Goal: Leave review/rating: Share an evaluation or opinion about a product, service, or content

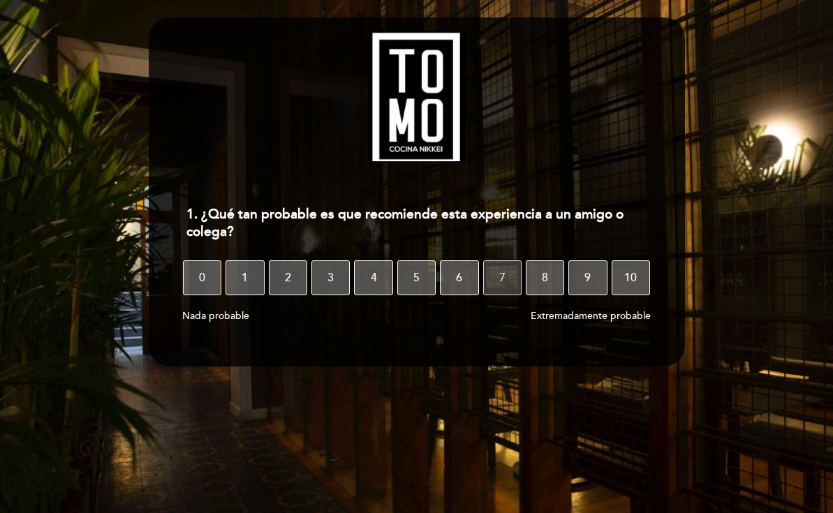
click at [500, 276] on span "7" at bounding box center [502, 277] width 6 height 39
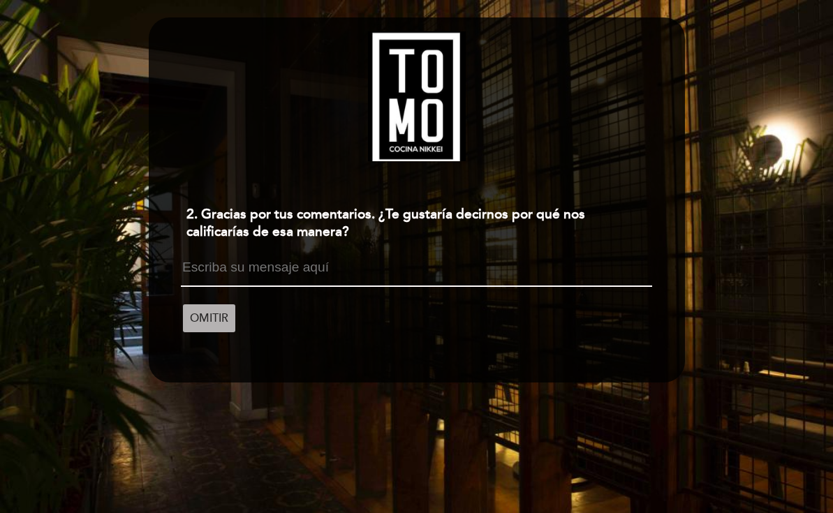
click at [216, 311] on span "OMITIR" at bounding box center [209, 318] width 38 height 39
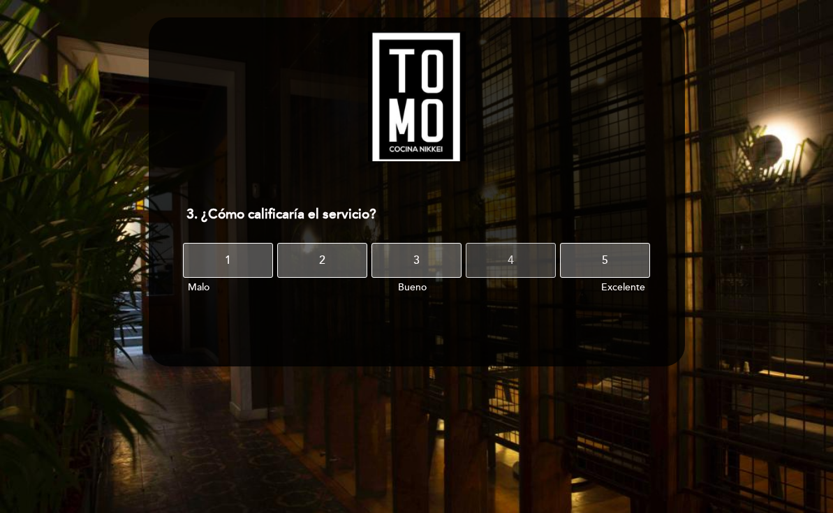
click at [488, 255] on button "4" at bounding box center [511, 260] width 90 height 35
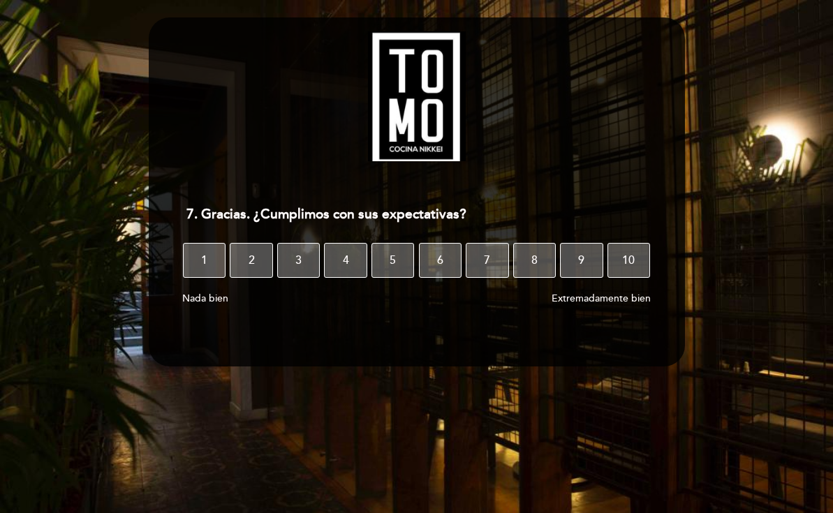
click at [488, 255] on span "7" at bounding box center [487, 260] width 6 height 39
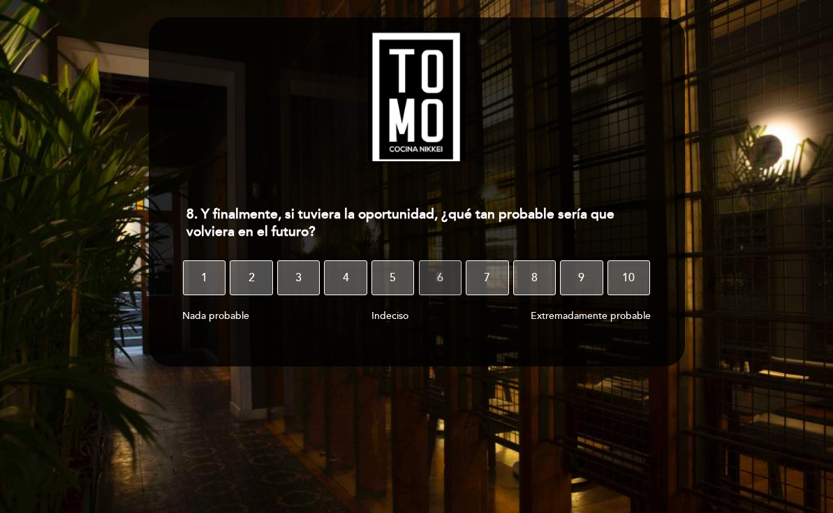
click at [448, 269] on button "6" at bounding box center [440, 277] width 43 height 35
